Goal: Transaction & Acquisition: Book appointment/travel/reservation

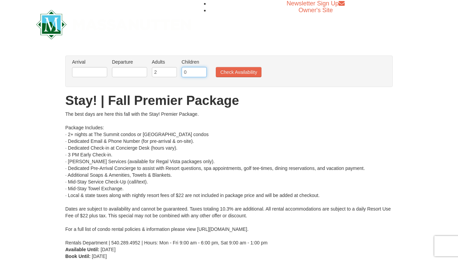
click at [191, 73] on input "0" at bounding box center [193, 72] width 25 height 10
type input "3"
click at [171, 69] on input "3" at bounding box center [164, 72] width 25 height 10
type input "1"
click at [200, 70] on input "1" at bounding box center [193, 72] width 25 height 10
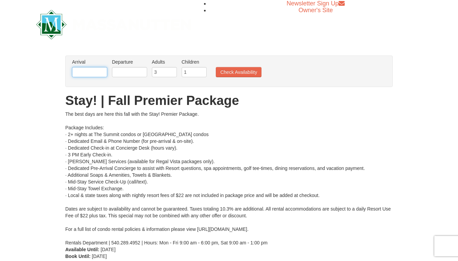
click at [95, 73] on input "text" at bounding box center [89, 72] width 35 height 10
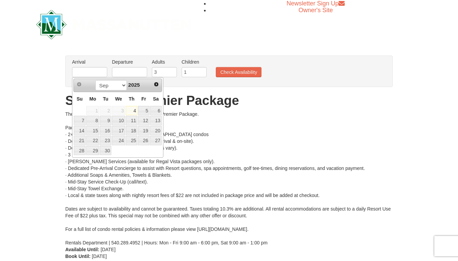
click at [15, 224] on div "× From: To: Adults: 2 Children: 0 Change Arrival Please format dates MM/DD/YYYY…" at bounding box center [229, 161] width 458 height 224
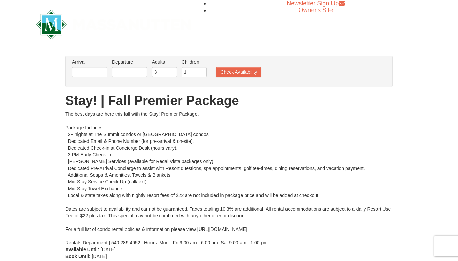
drag, startPoint x: 37, startPoint y: 130, endPoint x: 50, endPoint y: 118, distance: 18.4
click at [38, 130] on div "× From: To: Adults: 2 Children: 0 Change Arrival Please format dates MM/DD/YYYY…" at bounding box center [229, 161] width 458 height 224
click at [95, 72] on input "text" at bounding box center [89, 72] width 35 height 10
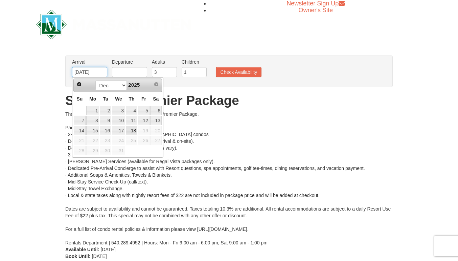
type input "12/22/25"
click at [133, 72] on input "text" at bounding box center [129, 72] width 35 height 10
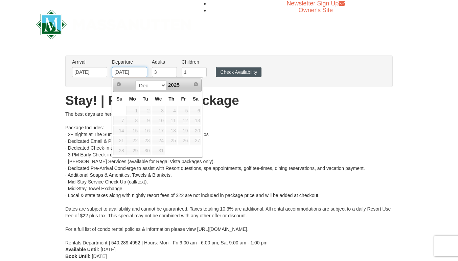
type input "12/26/25"
type input "12/22/2025"
click at [251, 70] on button "Check Availability" at bounding box center [239, 72] width 46 height 10
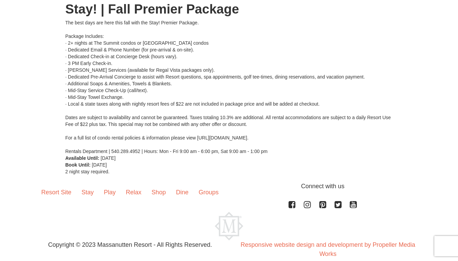
scroll to position [138, 0]
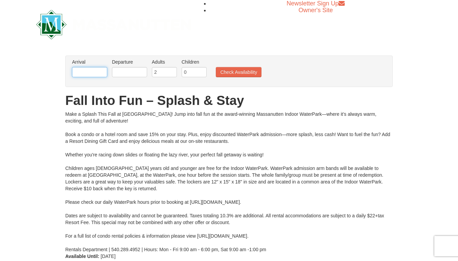
click at [89, 69] on input "text" at bounding box center [89, 72] width 35 height 10
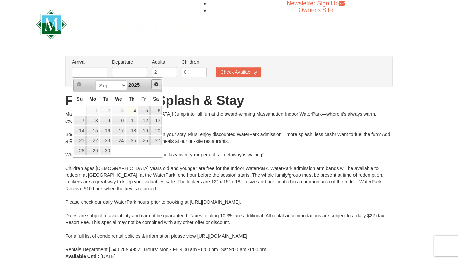
click at [155, 82] on span "Next" at bounding box center [155, 83] width 5 height 5
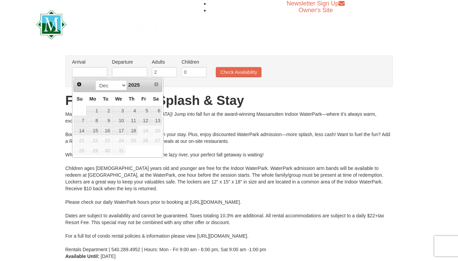
click at [156, 85] on span "Next" at bounding box center [155, 83] width 5 height 5
click at [155, 84] on span "Next" at bounding box center [155, 83] width 5 height 5
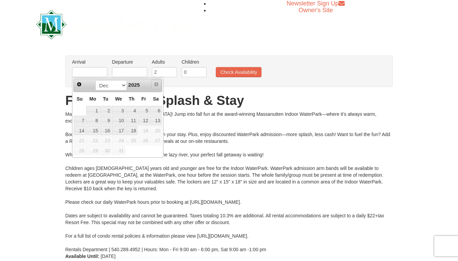
click at [155, 84] on span "Next" at bounding box center [155, 83] width 5 height 5
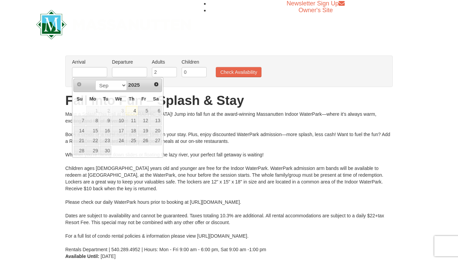
drag, startPoint x: 155, startPoint y: 84, endPoint x: 54, endPoint y: 156, distance: 124.4
click at [54, 156] on div "× From: To: Adults: 2 Children: 0 Change Arrival Please format dates MM/DD/YYYY…" at bounding box center [229, 161] width 458 height 224
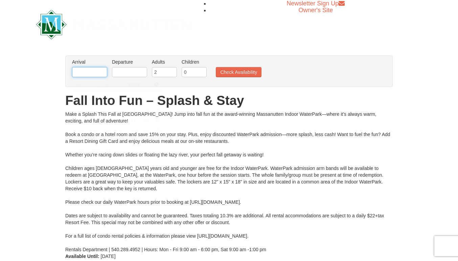
click at [78, 73] on input "text" at bounding box center [89, 72] width 35 height 10
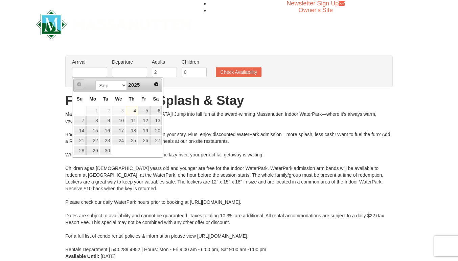
click at [78, 83] on span "Prev" at bounding box center [78, 83] width 5 height 5
click at [94, 130] on link "15" at bounding box center [92, 130] width 13 height 9
type input "09/15/2025"
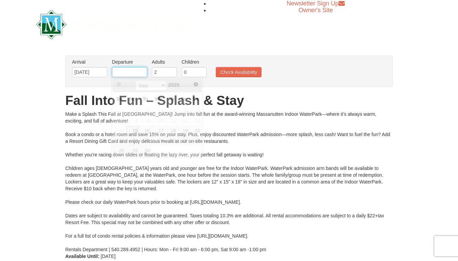
click at [131, 69] on input "text" at bounding box center [129, 72] width 35 height 10
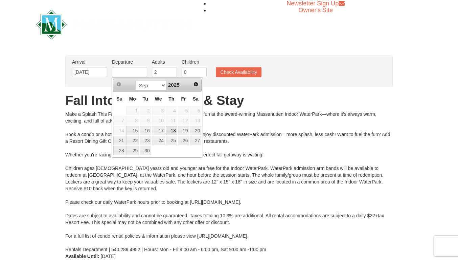
click at [173, 129] on link "18" at bounding box center [171, 130] width 11 height 9
type input "09/18/2025"
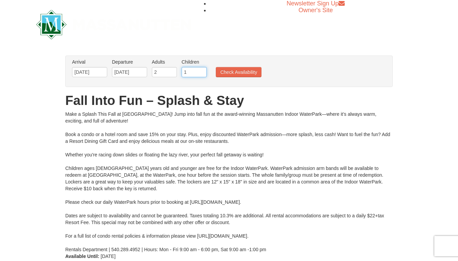
type input "1"
click at [201, 71] on input "1" at bounding box center [193, 72] width 25 height 10
type input "3"
click at [171, 70] on input "3" at bounding box center [164, 72] width 25 height 10
click at [252, 74] on button "Check Availability" at bounding box center [239, 72] width 46 height 10
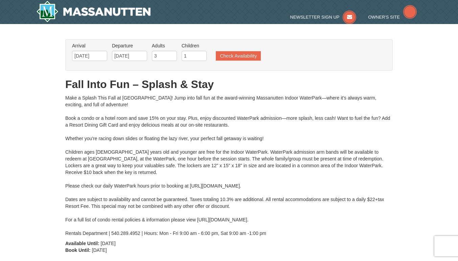
type input "[DATE]"
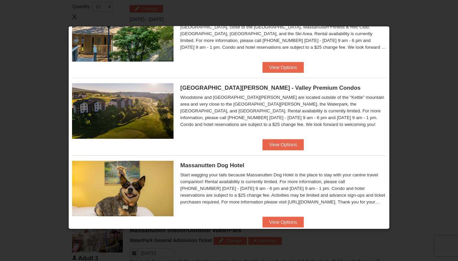
scroll to position [365, 0]
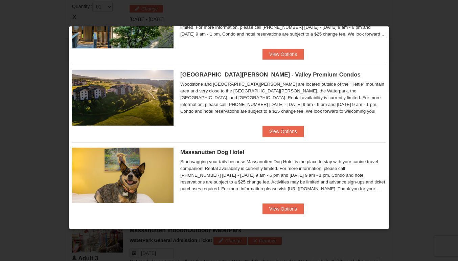
click at [274, 123] on div "Woodstone Meadows - Valley Premium Condos Woodstone and Woodstone Casa de Campo…" at bounding box center [229, 95] width 314 height 61
click at [281, 132] on button "View Options" at bounding box center [282, 131] width 41 height 11
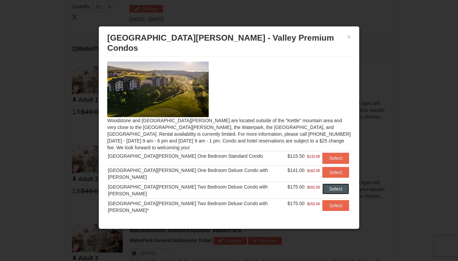
click at [329, 183] on button "Select" at bounding box center [335, 188] width 27 height 11
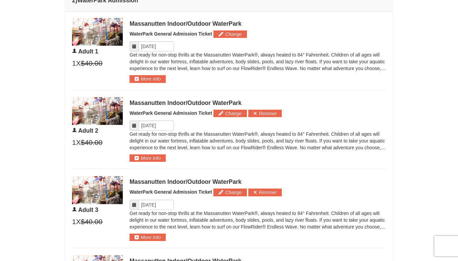
scroll to position [372, 0]
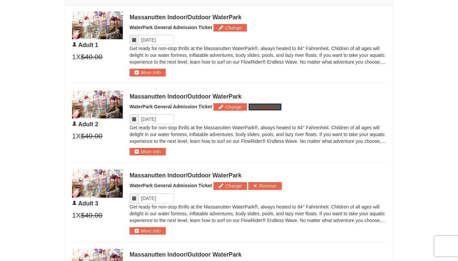
click at [273, 108] on button "Remove" at bounding box center [264, 106] width 33 height 7
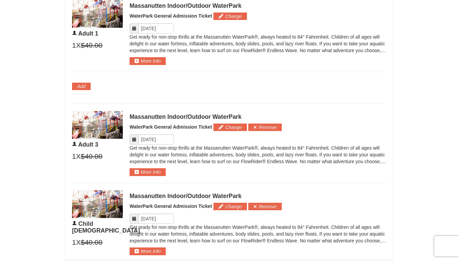
scroll to position [338, 0]
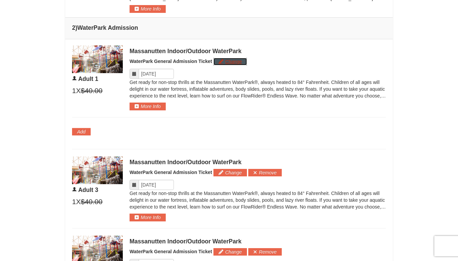
click at [229, 60] on button "Change" at bounding box center [229, 61] width 33 height 7
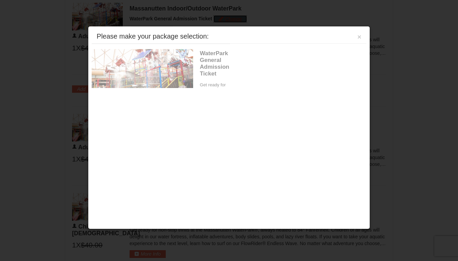
scroll to position [382, 0]
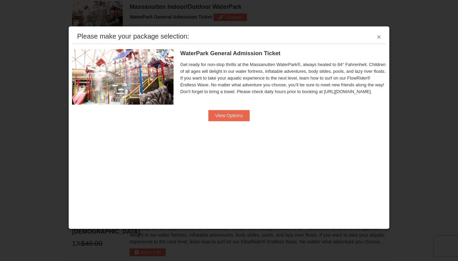
click at [377, 34] on button "×" at bounding box center [378, 36] width 4 height 7
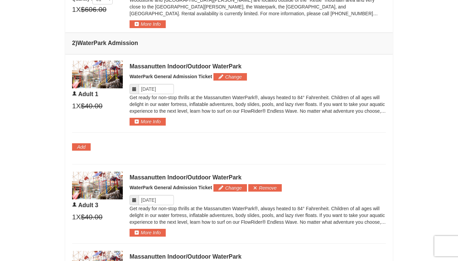
scroll to position [315, 0]
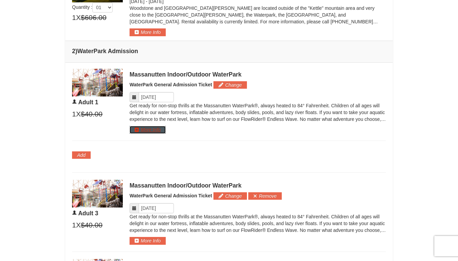
click at [144, 128] on button "More Info" at bounding box center [147, 129] width 36 height 7
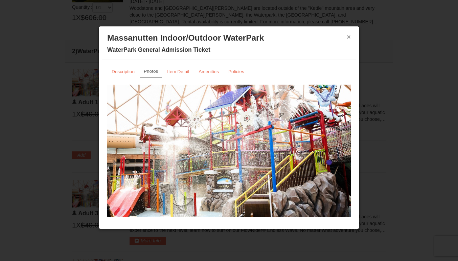
click at [348, 35] on button "×" at bounding box center [348, 36] width 4 height 7
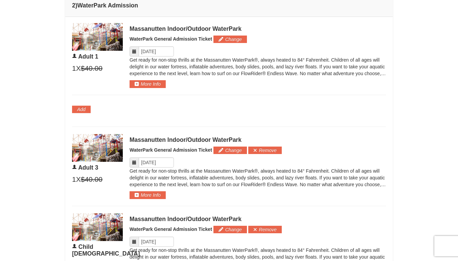
scroll to position [382, 0]
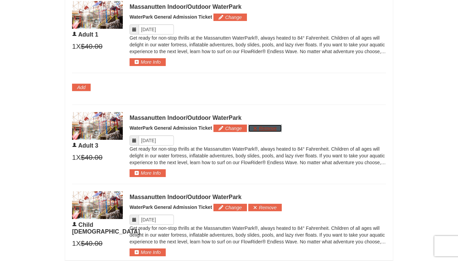
click at [266, 125] on button "Remove" at bounding box center [264, 127] width 33 height 7
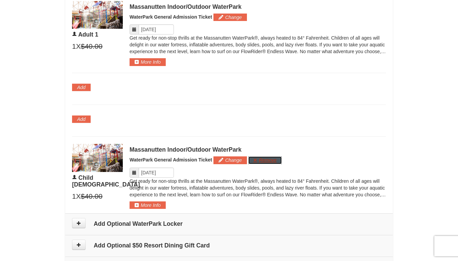
drag, startPoint x: 273, startPoint y: 160, endPoint x: 257, endPoint y: 157, distance: 16.2
click at [272, 160] on button "Remove" at bounding box center [264, 159] width 33 height 7
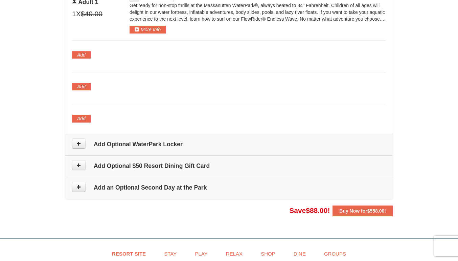
scroll to position [416, 0]
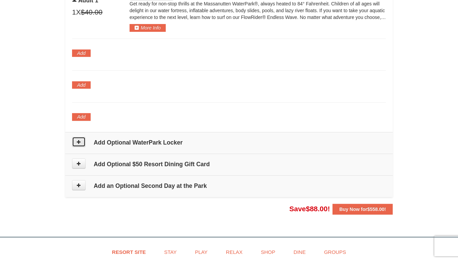
click at [82, 140] on button at bounding box center [79, 142] width 14 height 10
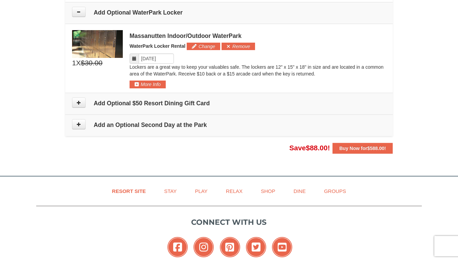
scroll to position [547, 0]
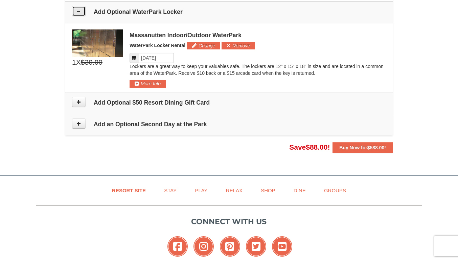
click at [78, 10] on icon at bounding box center [78, 11] width 5 height 5
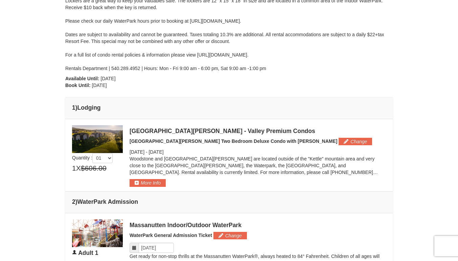
scroll to position [107, 0]
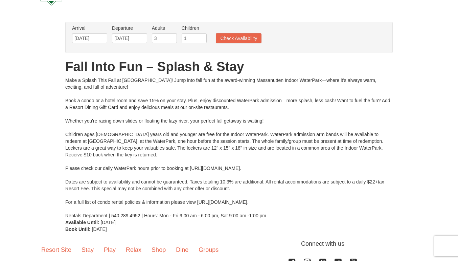
scroll to position [101, 0]
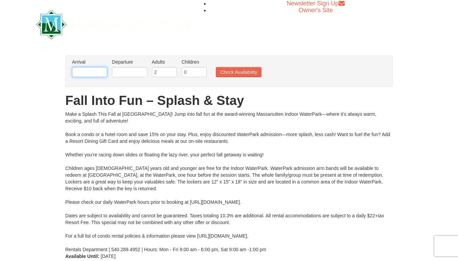
click at [96, 68] on input "text" at bounding box center [89, 72] width 35 height 10
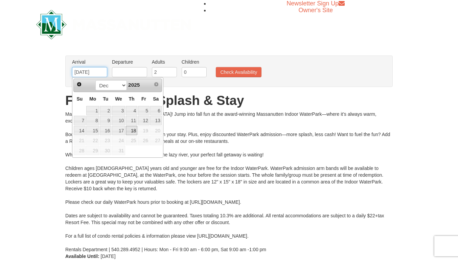
type input "12/22/25"
click at [129, 72] on input "text" at bounding box center [129, 72] width 35 height 10
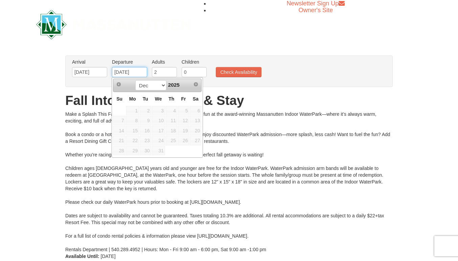
type input "12/26/25"
type input "12/22/2025"
type input "3"
click at [170, 70] on input "3" at bounding box center [164, 72] width 25 height 10
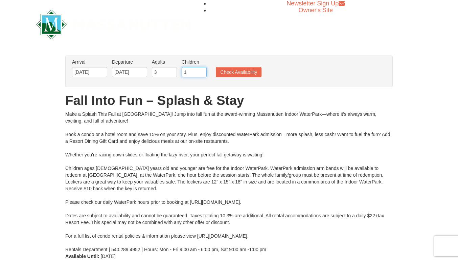
type input "1"
click at [200, 71] on input "1" at bounding box center [193, 72] width 25 height 10
click at [244, 71] on button "Check Availability" at bounding box center [239, 72] width 46 height 10
drag, startPoint x: 127, startPoint y: 71, endPoint x: 130, endPoint y: 73, distance: 4.1
click at [127, 71] on input "[DATE]" at bounding box center [129, 72] width 35 height 10
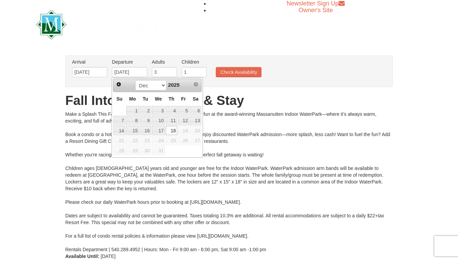
click at [97, 90] on div "From: To: Adults: 2 Children: 0 Change Arrival Please format dates MM/DD/YYYY P…" at bounding box center [228, 160] width 327 height 211
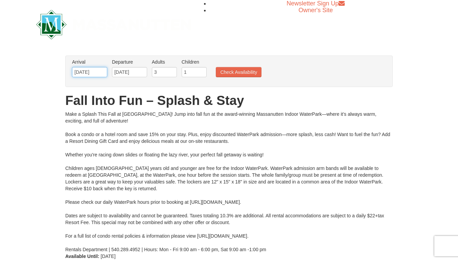
click at [86, 71] on input "[DATE]" at bounding box center [89, 72] width 35 height 10
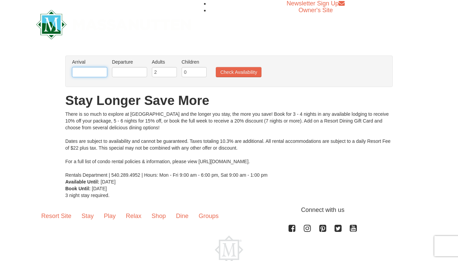
click at [97, 73] on input "text" at bounding box center [89, 72] width 35 height 10
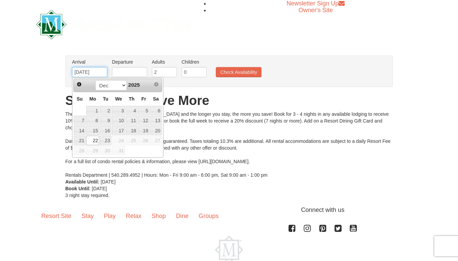
type input "[DATE]"
click at [130, 75] on input "text" at bounding box center [129, 72] width 35 height 10
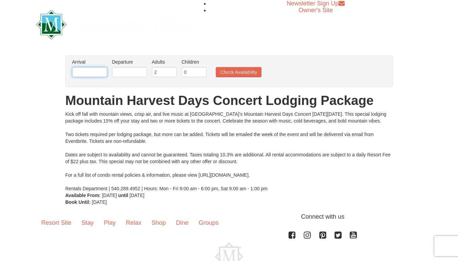
click at [92, 72] on input "text" at bounding box center [89, 72] width 35 height 10
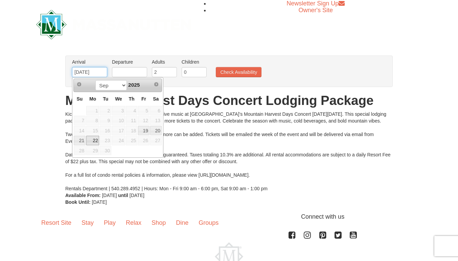
type input "[DATE]"
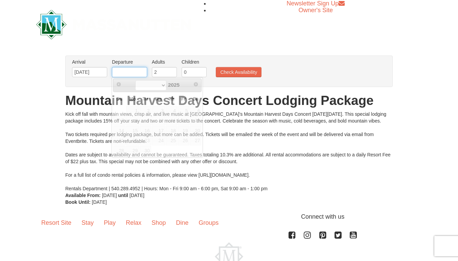
click at [130, 72] on input "text" at bounding box center [129, 72] width 35 height 10
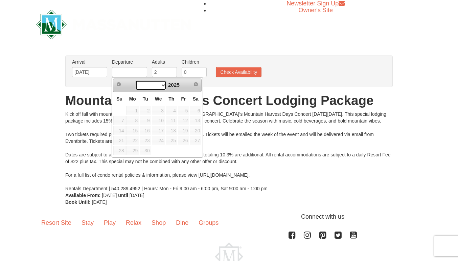
click at [163, 84] on select at bounding box center [150, 85] width 31 height 10
